Goal: Task Accomplishment & Management: Complete application form

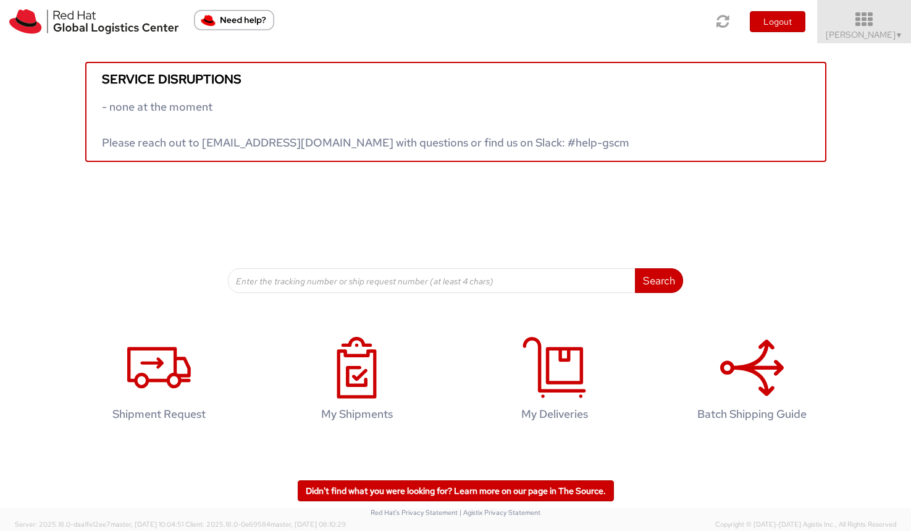
click at [872, 23] on icon at bounding box center [865, 19] width 108 height 17
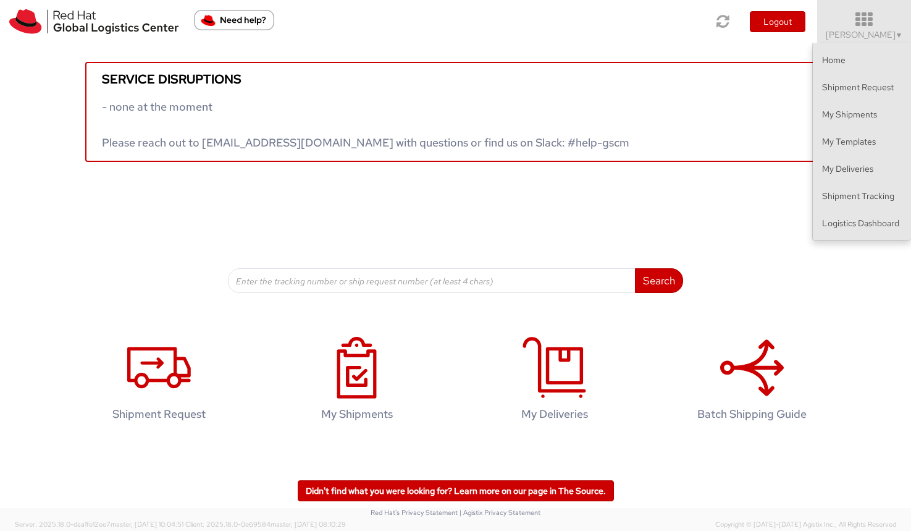
click at [872, 23] on icon at bounding box center [865, 19] width 108 height 17
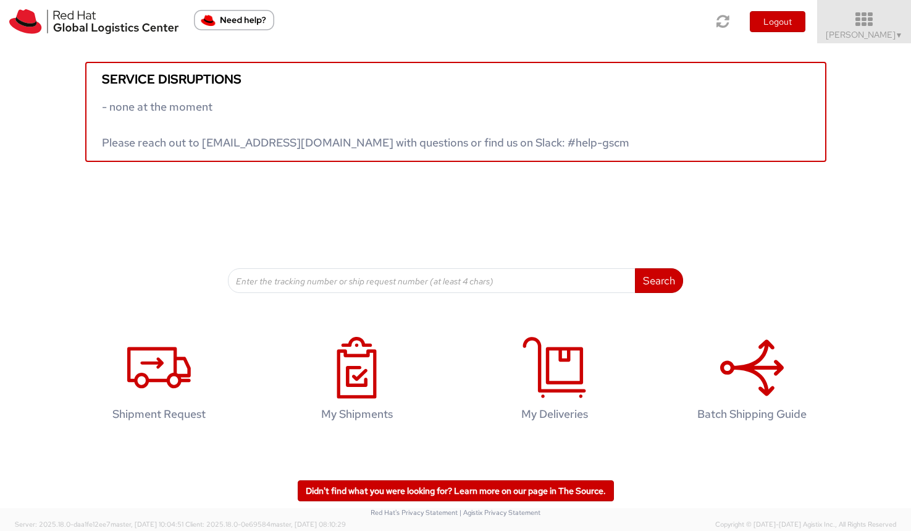
click at [874, 16] on icon at bounding box center [865, 19] width 108 height 17
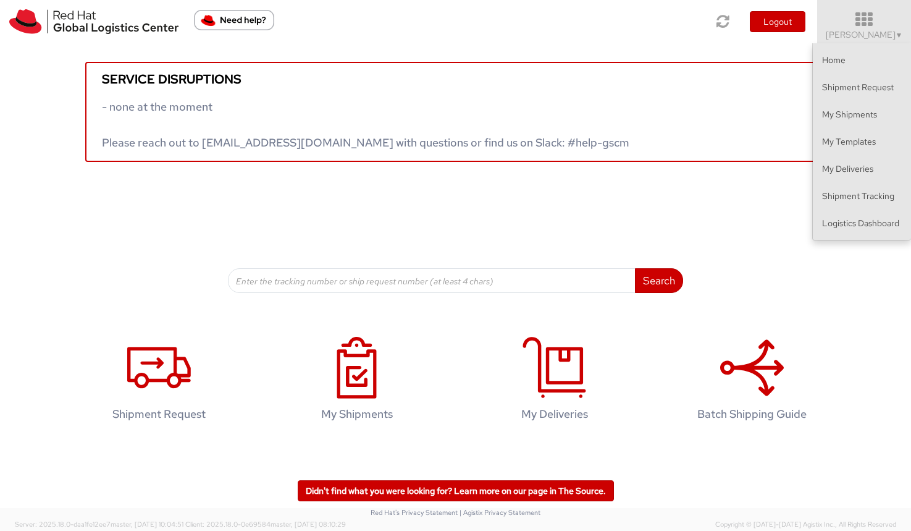
click at [874, 16] on icon at bounding box center [865, 19] width 108 height 17
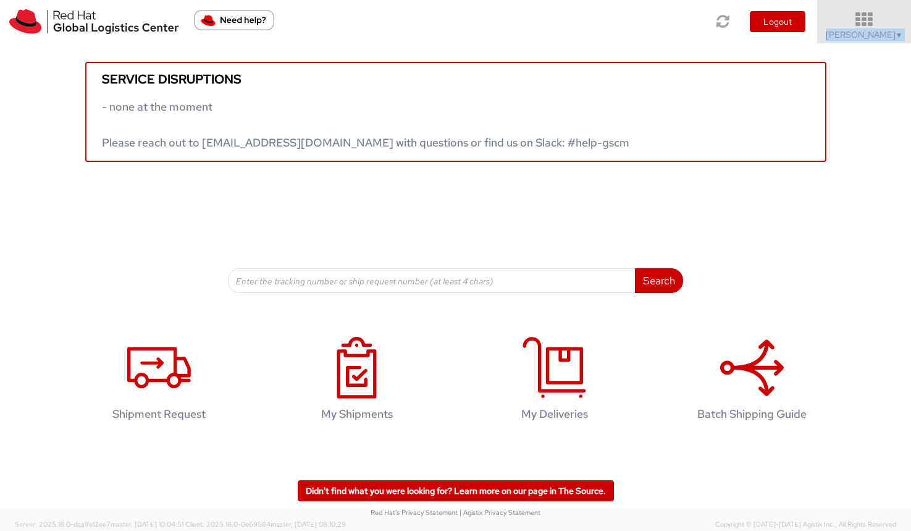
click at [874, 16] on icon at bounding box center [865, 19] width 108 height 17
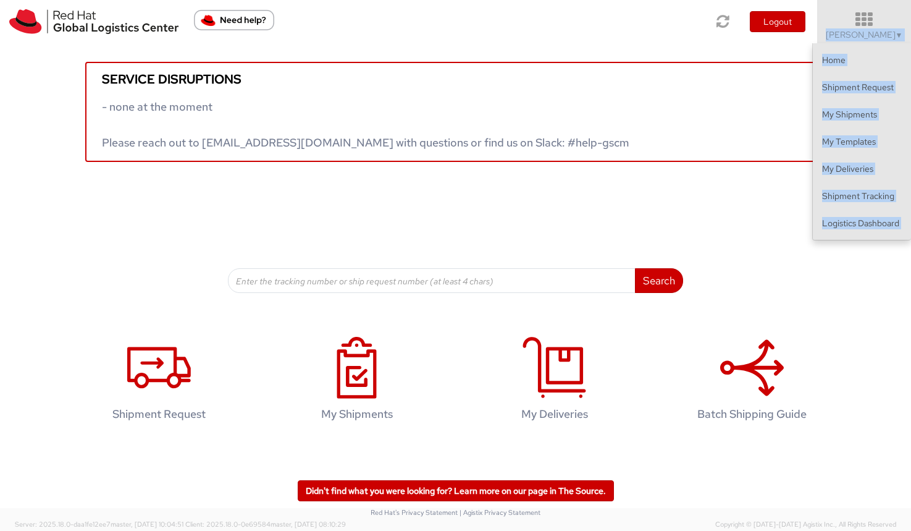
click at [674, 47] on div "Service disruptions - none at the moment Please reach out to [EMAIL_ADDRESS][DO…" at bounding box center [455, 102] width 911 height 119
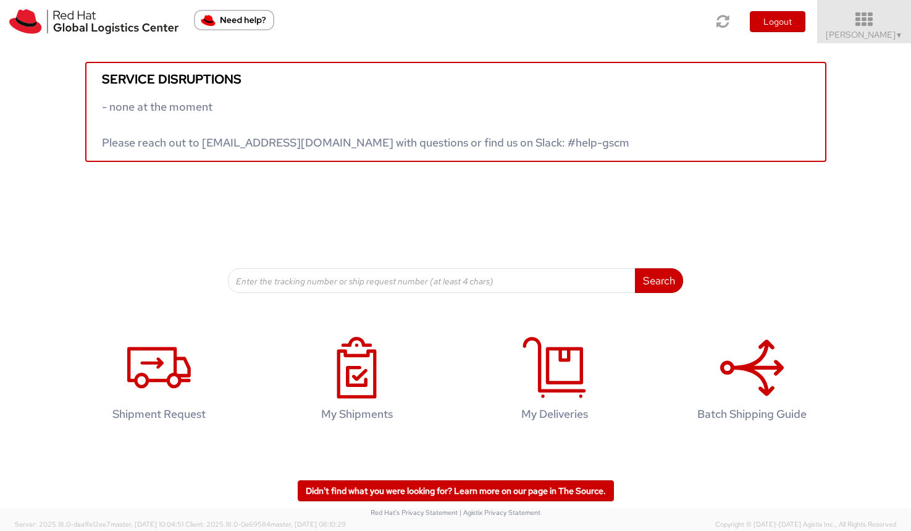
click at [866, 17] on icon at bounding box center [865, 19] width 108 height 17
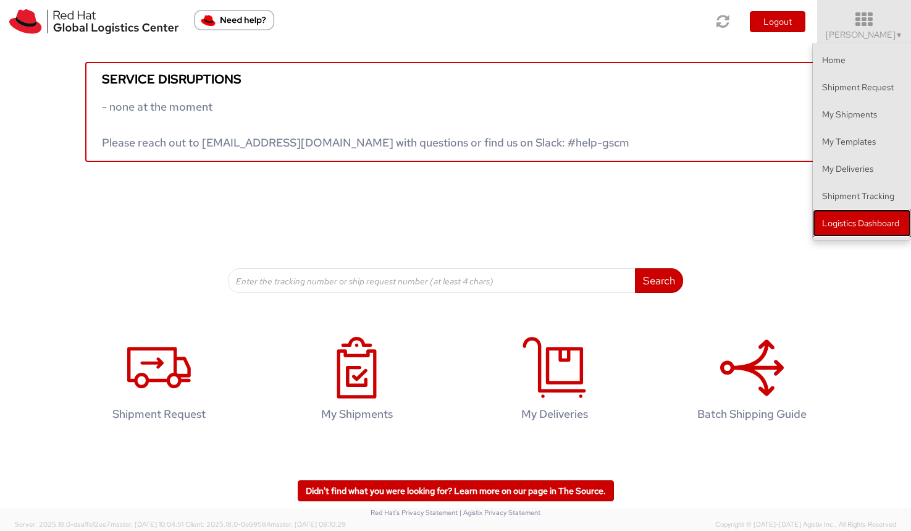
click at [863, 227] on link "Logistics Dashboard" at bounding box center [862, 222] width 98 height 27
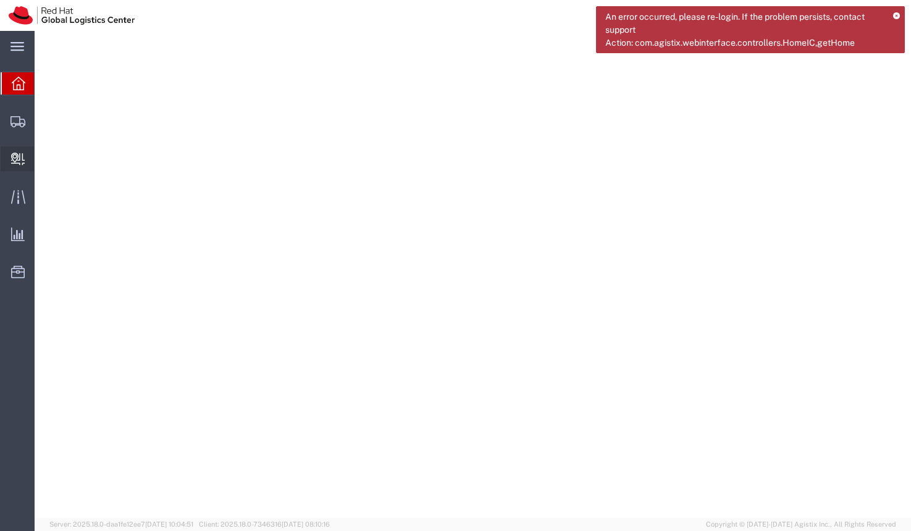
click at [22, 161] on icon at bounding box center [18, 159] width 14 height 12
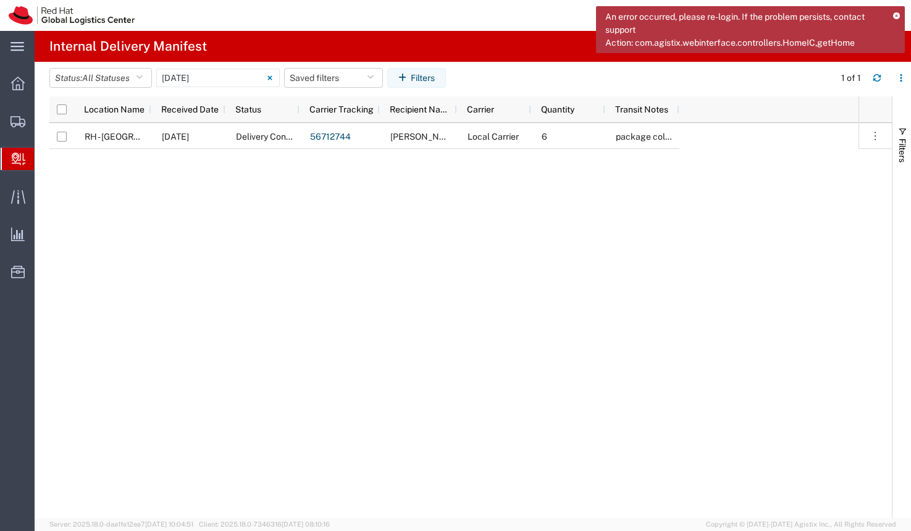
click at [18, 161] on icon at bounding box center [19, 159] width 14 height 12
click at [14, 158] on icon at bounding box center [19, 159] width 14 height 12
click at [44, 158] on span "Internal Delivery" at bounding box center [39, 158] width 10 height 25
click at [0, 0] on span "Create Delivery" at bounding box center [0, 0] width 0 height 0
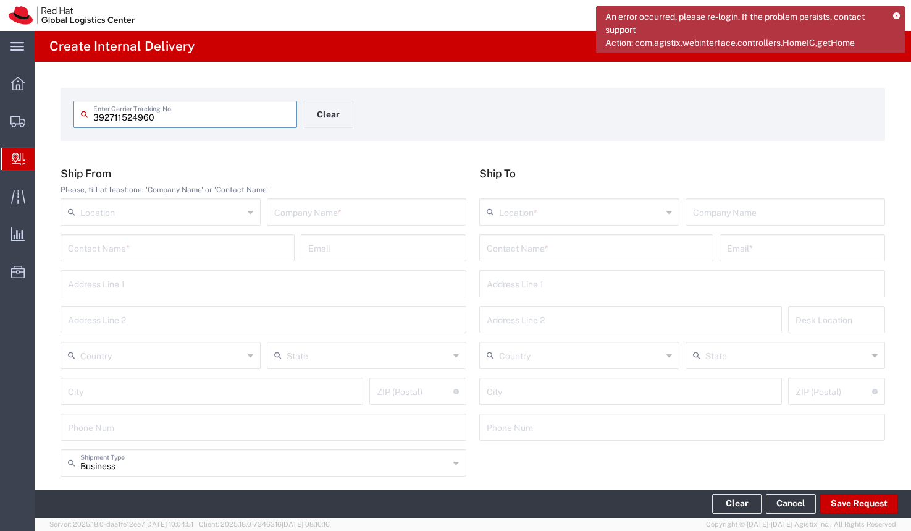
type input "392711524960"
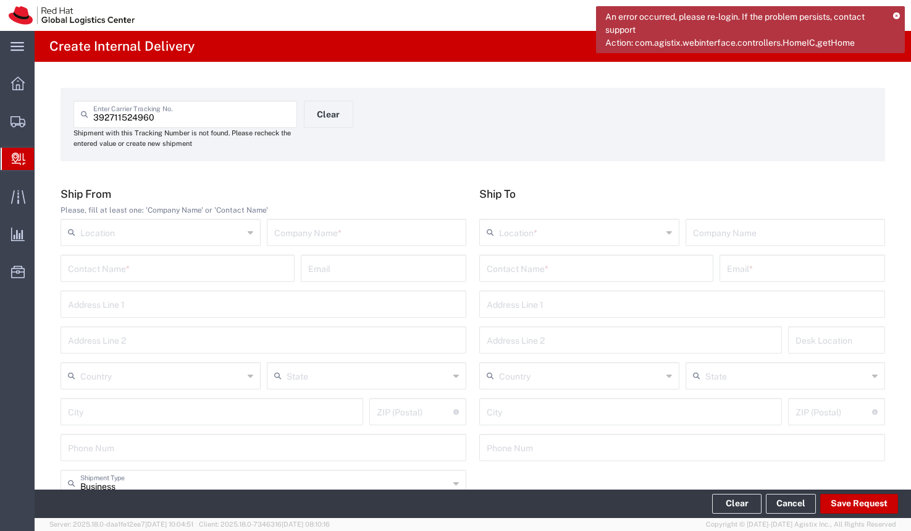
click at [248, 234] on icon at bounding box center [251, 232] width 6 height 20
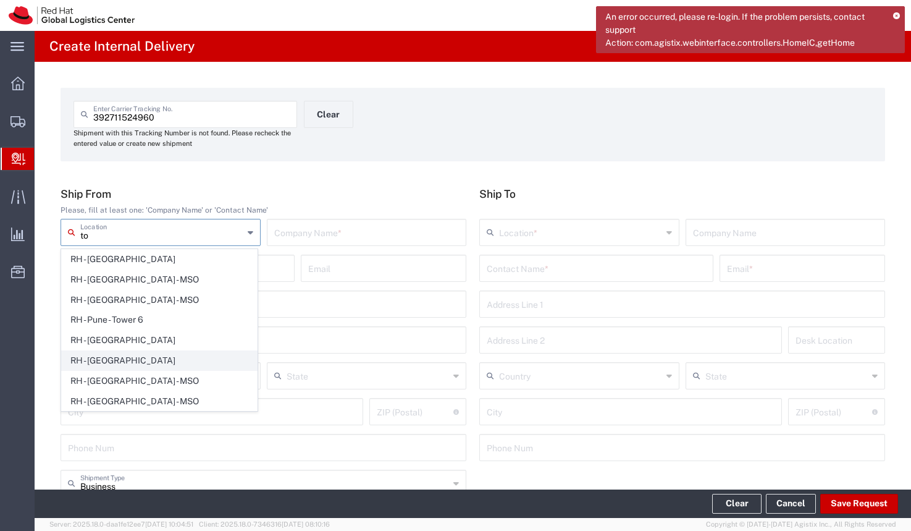
click at [98, 361] on span "RH - Tokyo" at bounding box center [159, 360] width 195 height 19
type input "RH - Tokyo"
type input "Red Hat, KK"
type input "Ebisu Neonate 8F"
type input "1-18 Ebisu 4-chome Shibuya-ku"
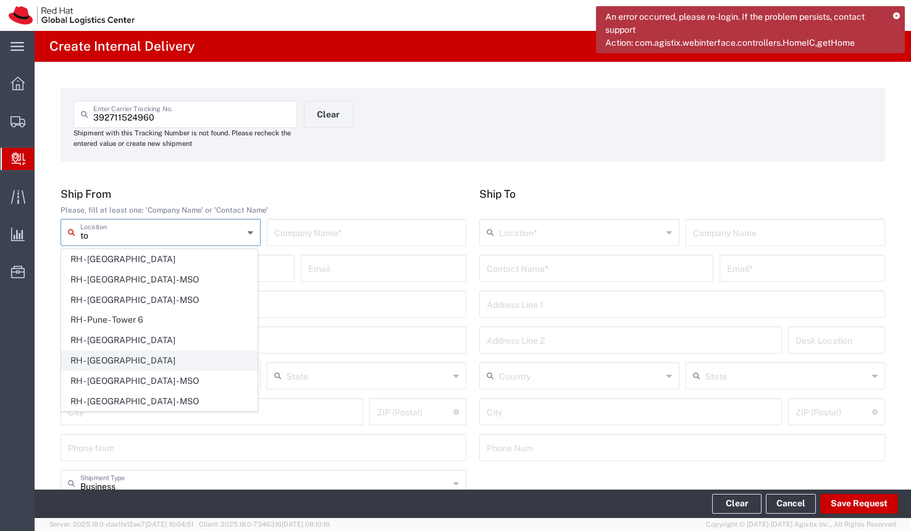
type input "Japan"
type input "TOKYO"
type input "150-0013"
type input "813 5798 8500"
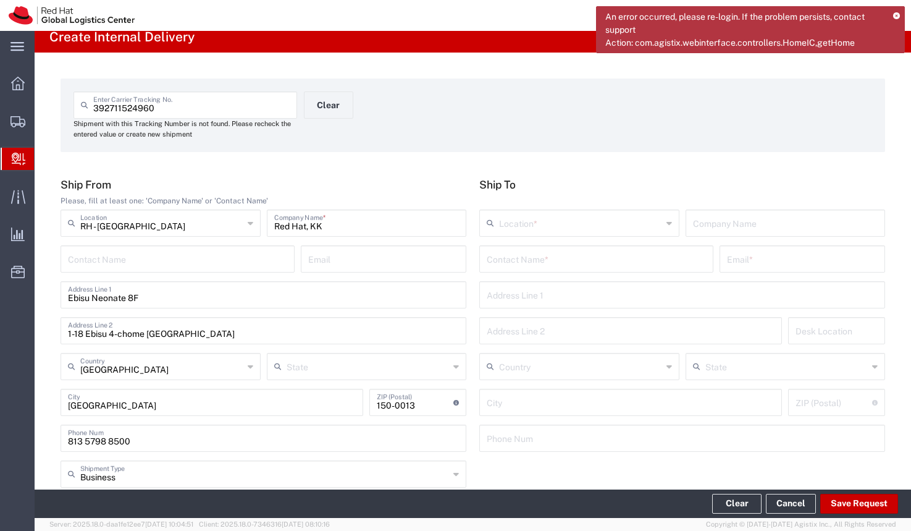
scroll to position [9, 0]
click at [229, 117] on div "392711524960 Enter Carrier Tracking No." at bounding box center [186, 105] width 224 height 27
click at [250, 221] on icon at bounding box center [251, 224] width 6 height 20
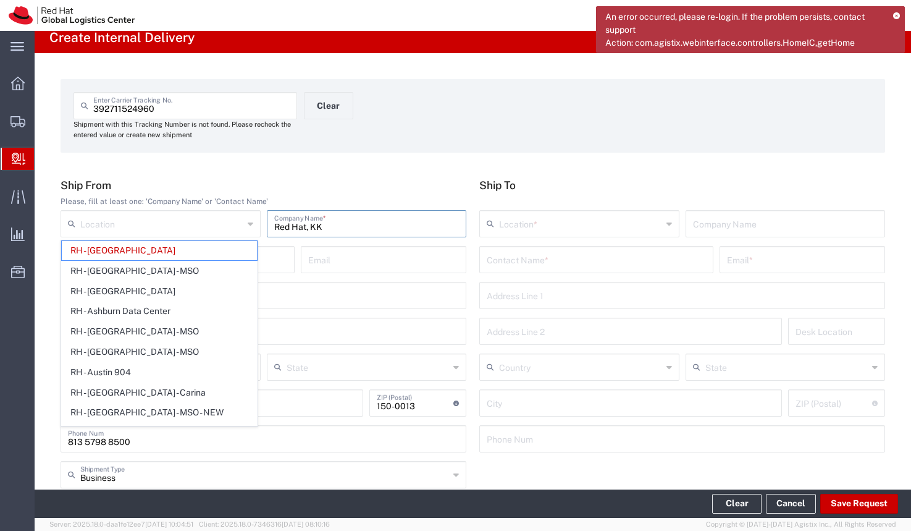
click at [327, 215] on input "Red Hat, KK" at bounding box center [366, 223] width 185 height 22
type input "RH - Tokyo"
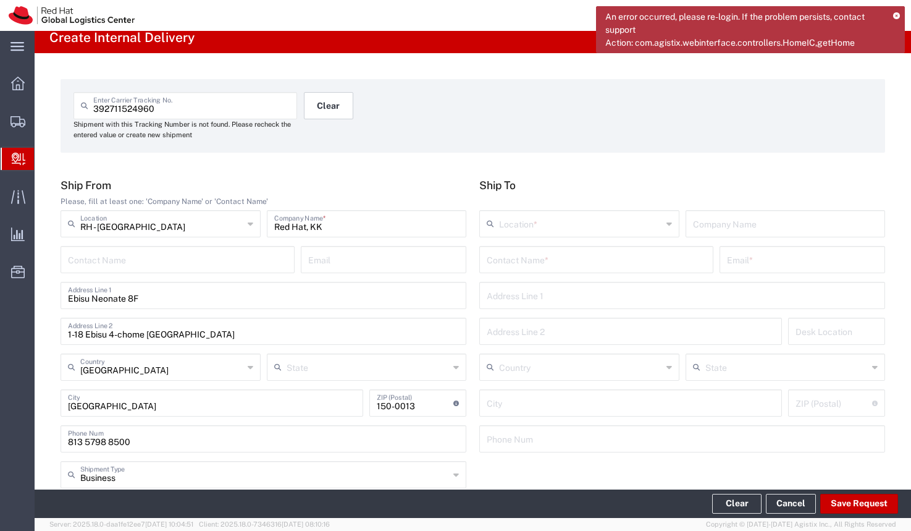
click at [330, 99] on button "Clear" at bounding box center [328, 105] width 49 height 27
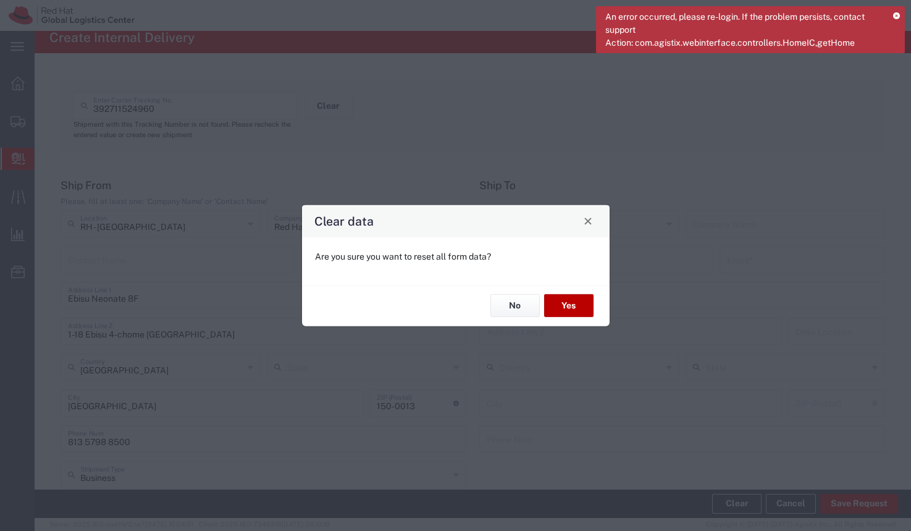
click at [563, 305] on button "Yes" at bounding box center [568, 305] width 49 height 23
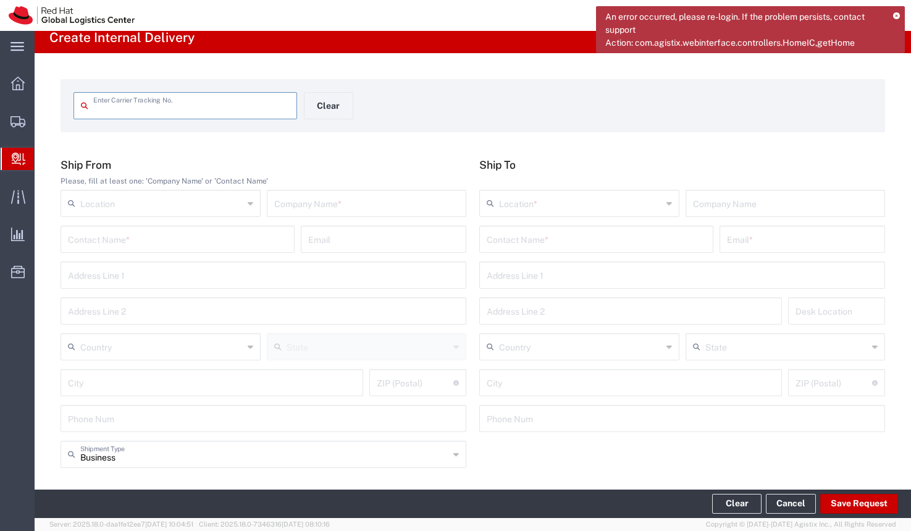
click at [192, 103] on input "text" at bounding box center [191, 105] width 196 height 22
type input "392711624960"
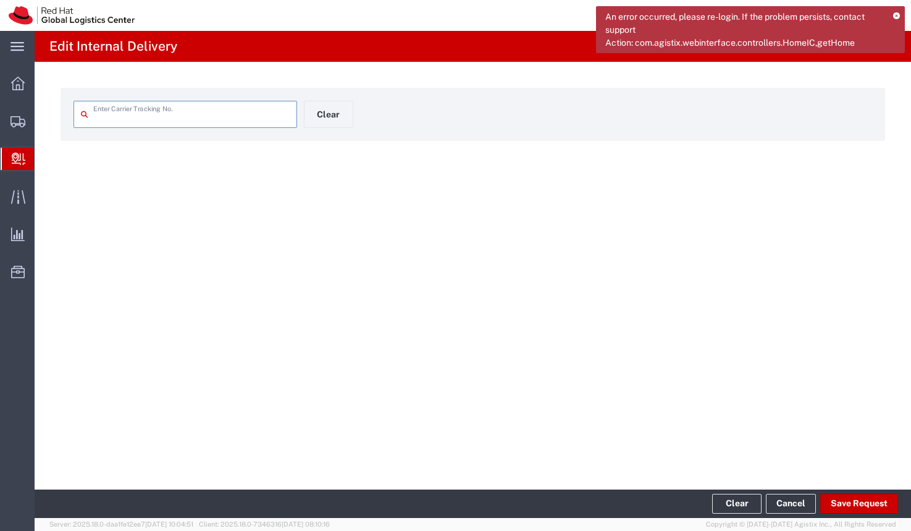
type input "392711624960"
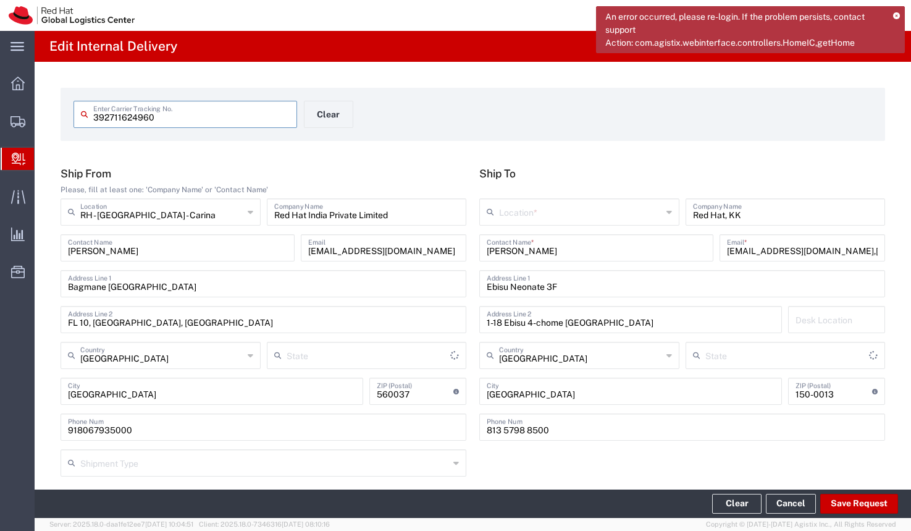
type input "Your Packaging"
type input "Karnataka"
type input "International Priority EOD"
click at [779, 255] on input "ayoshimu@redhat.com,apaclogistics@redhat.com" at bounding box center [802, 247] width 151 height 22
click at [838, 260] on div "ayoshimu@redhat.com,apaclogistics@redhat.com Email *" at bounding box center [803, 247] width 166 height 27
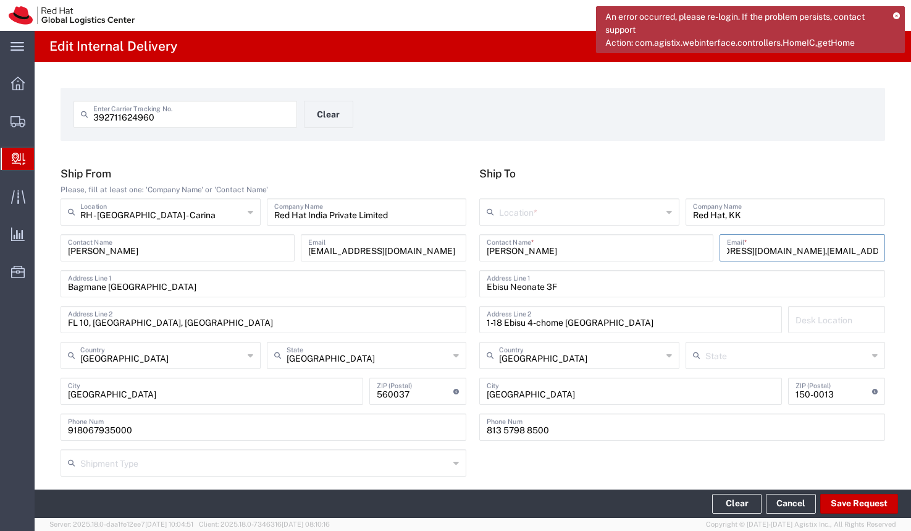
scroll to position [0, 49]
drag, startPoint x: 814, startPoint y: 252, endPoint x: 873, endPoint y: 250, distance: 58.7
click at [873, 250] on div "ayoshimu@redhat.com,apaclogistics@redhat.com Email *" at bounding box center [803, 247] width 166 height 27
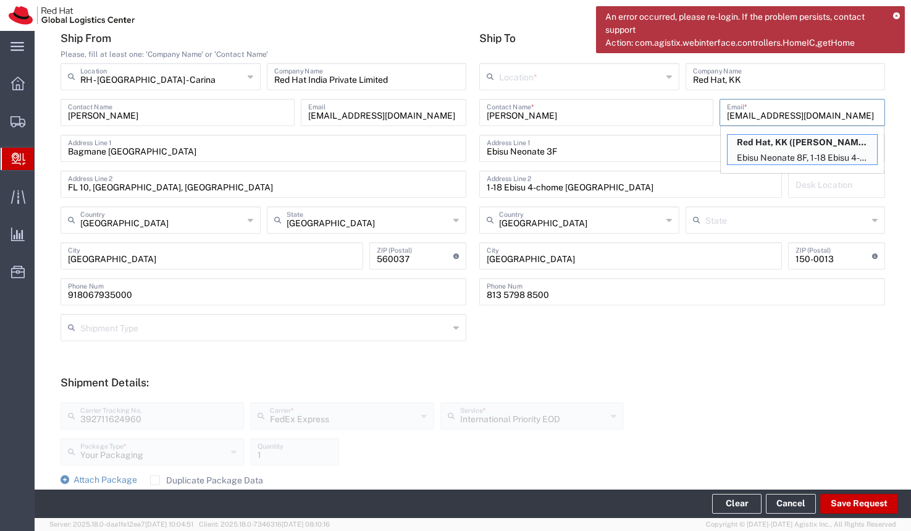
scroll to position [22, 0]
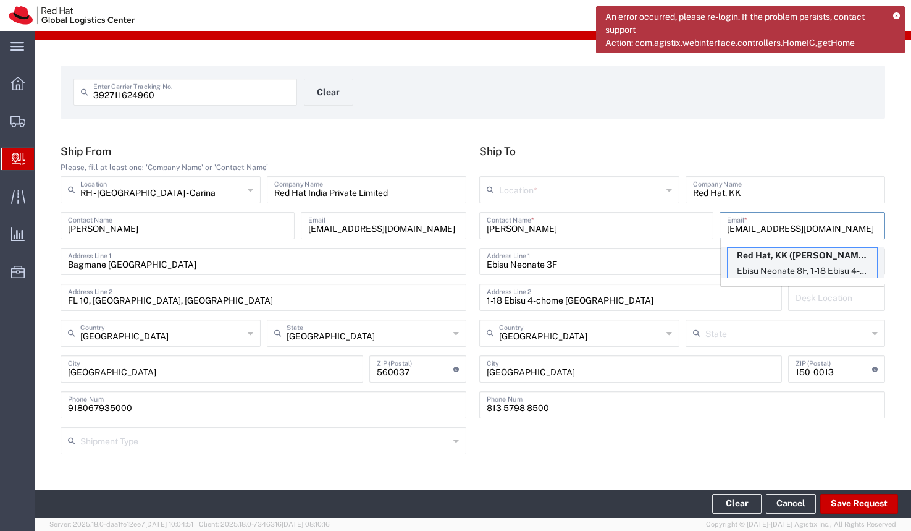
type input "ayoshimu@redhat.com"
click at [801, 265] on p "Ebisu Neonate 8F, 1-18 Ebisu 4-chome Shibuya-ku, FLEX, TOKYO, 150-0013, JP" at bounding box center [803, 270] width 150 height 15
type input "RH - Tokyo"
type input "Ebisu Neonate 8F"
type input "FLEX"
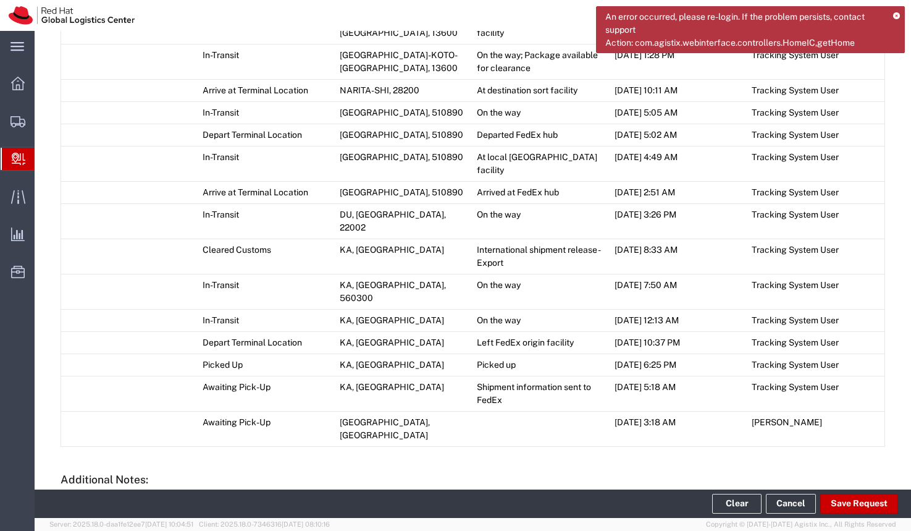
scroll to position [898, 0]
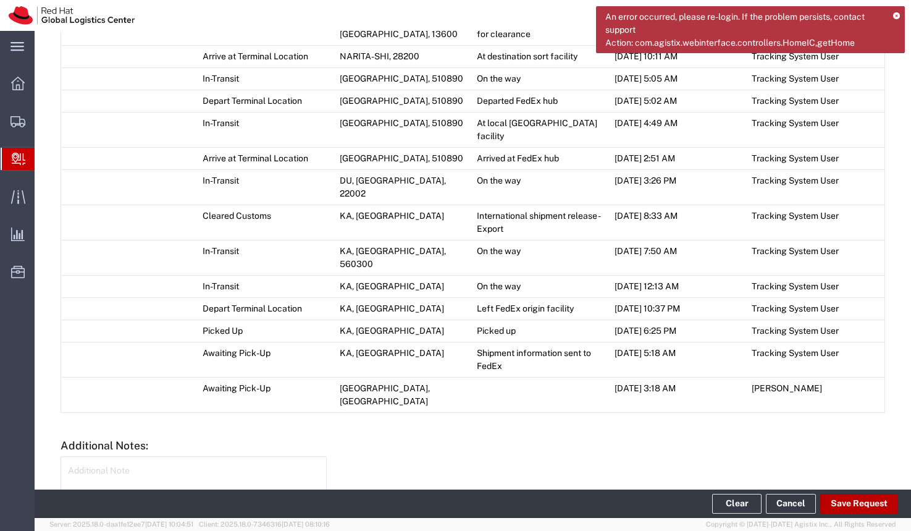
click at [846, 505] on button "Save Request" at bounding box center [860, 504] width 78 height 20
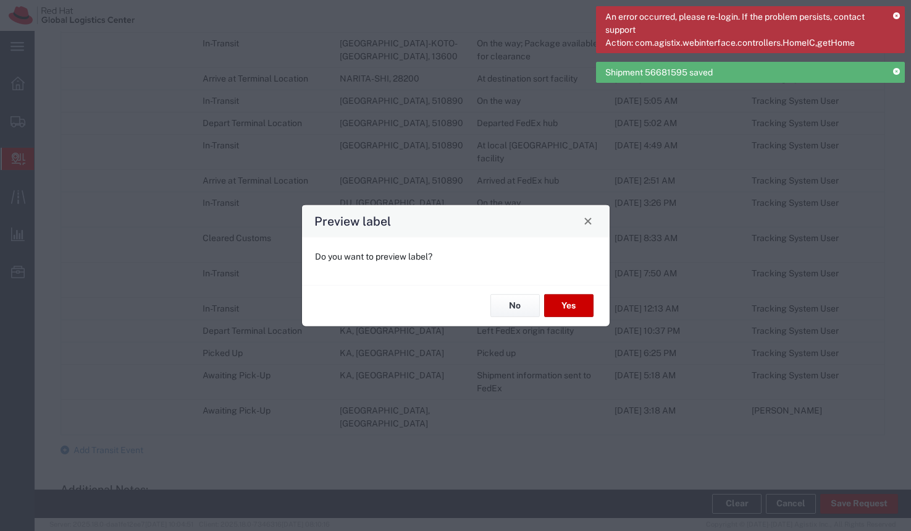
type input "Your Packaging"
type input "International Priority EOD"
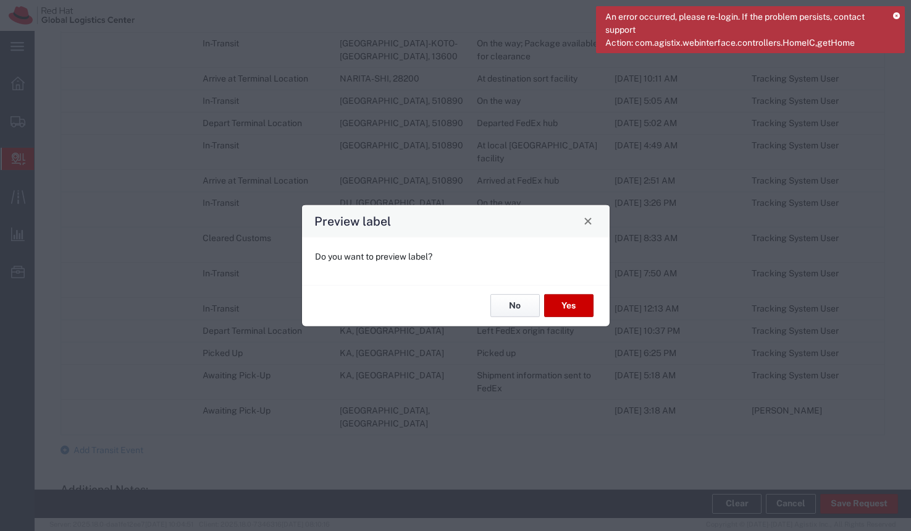
click at [512, 305] on button "No" at bounding box center [515, 305] width 49 height 23
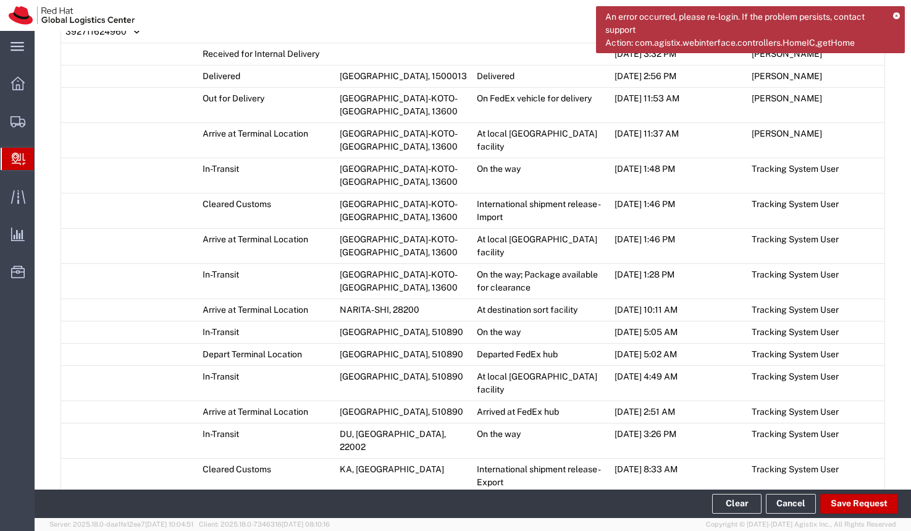
scroll to position [670, 0]
